Goal: Navigation & Orientation: Find specific page/section

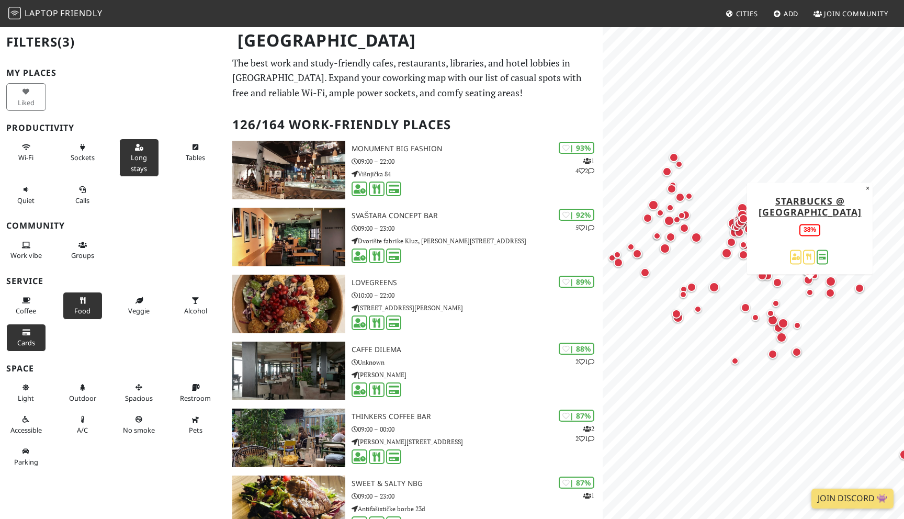
click at [815, 292] on div "Map marker" at bounding box center [810, 292] width 13 height 13
